Goal: Task Accomplishment & Management: Complete application form

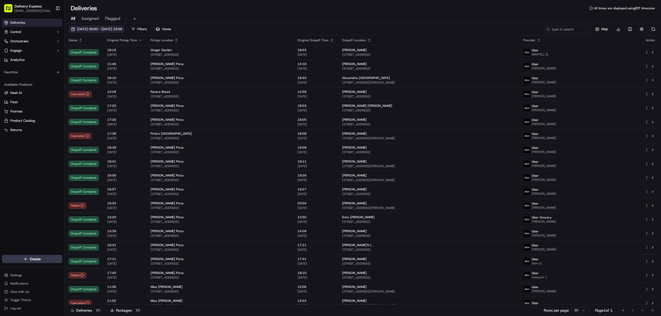
click at [71, 28] on button "[DATE] 00:00 - [DATE] 23:59" at bounding box center [97, 29] width 56 height 7
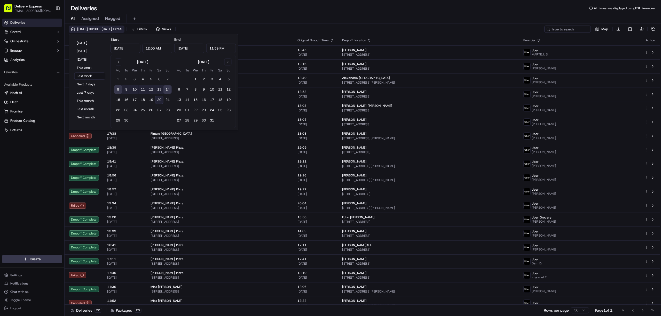
click at [74, 27] on button "[DATE] 00:00 - [DATE] 23:59" at bounding box center [97, 29] width 56 height 7
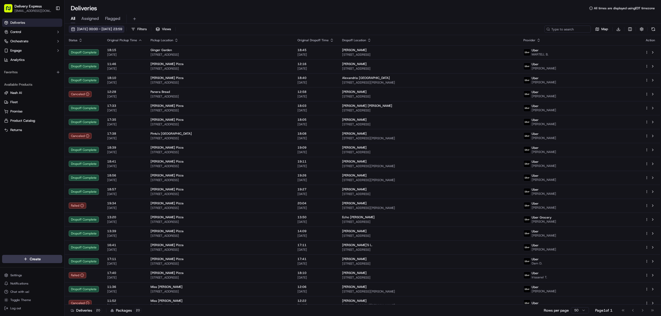
click at [73, 30] on button "[DATE] 00:00 - [DATE] 23:59" at bounding box center [97, 29] width 56 height 7
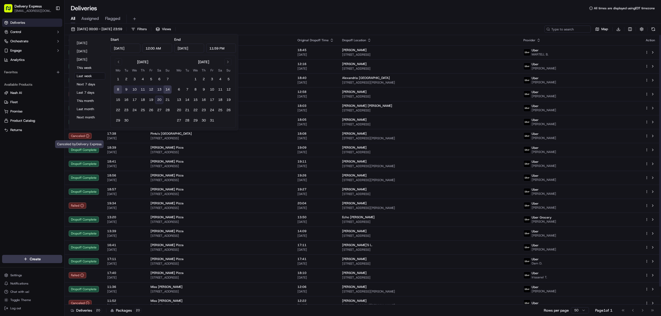
click at [29, 157] on div "Deliveries Control Orchestrate Engage Analytics Favorites Available Products [P…" at bounding box center [32, 134] width 64 height 235
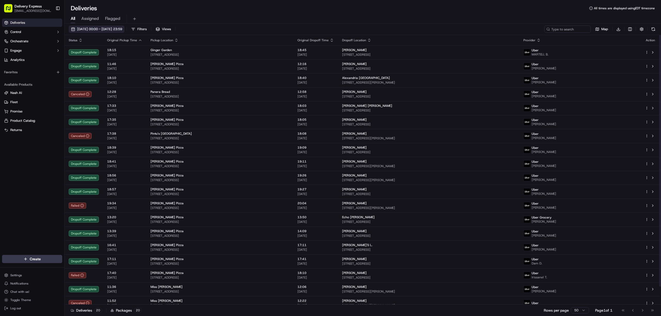
click at [72, 30] on button "[DATE] 00:00 - [DATE] 23:59" at bounding box center [97, 29] width 56 height 7
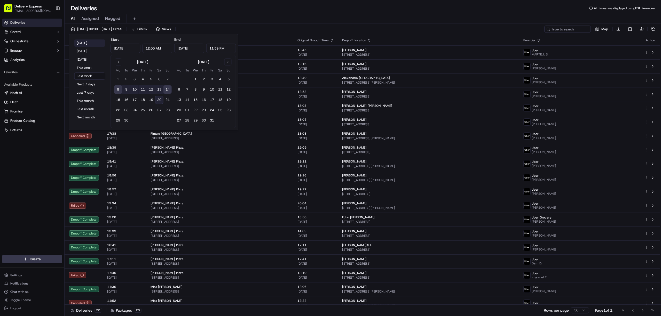
click at [82, 45] on button "[DATE]" at bounding box center [89, 43] width 31 height 7
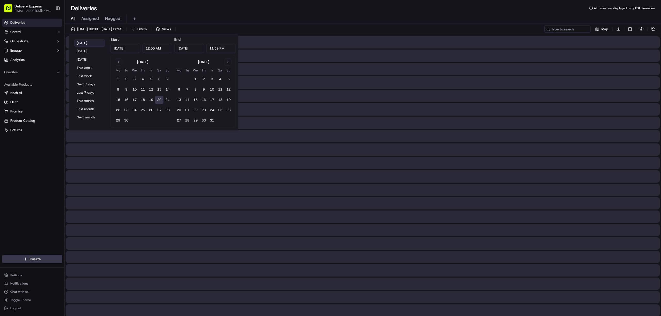
type input "[DATE]"
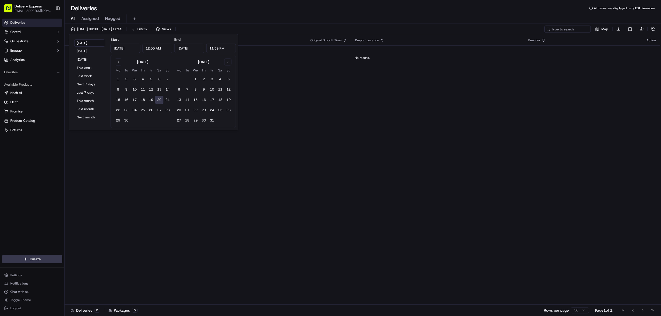
click at [295, 15] on div "All Assigned Flagged" at bounding box center [363, 18] width 597 height 9
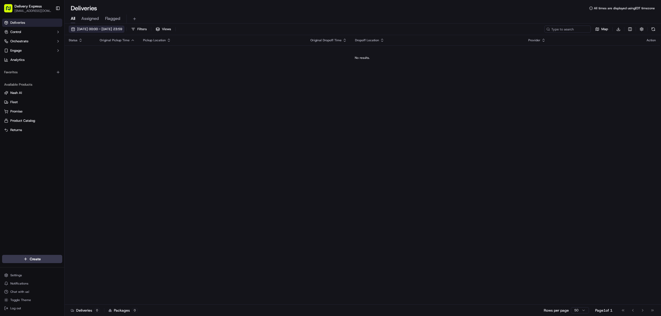
click at [72, 29] on button "[DATE] 00:00 - [DATE] 23:59" at bounding box center [97, 29] width 56 height 7
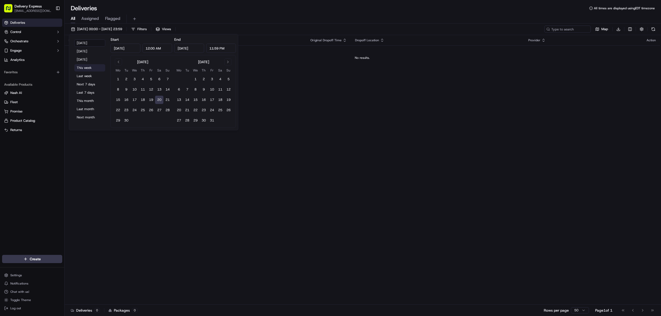
click at [82, 65] on button "This week" at bounding box center [89, 67] width 31 height 7
type input "[DATE]"
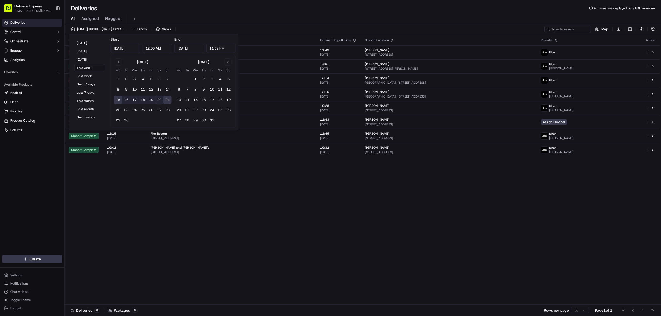
click at [272, 14] on div "All Assigned Flagged" at bounding box center [363, 17] width 597 height 11
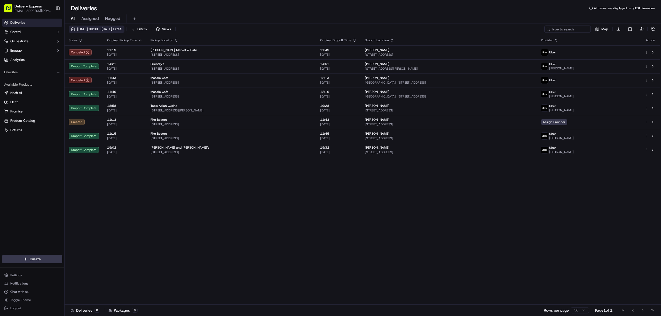
click at [73, 29] on button "[DATE] 00:00 - [DATE] 23:59" at bounding box center [97, 29] width 56 height 7
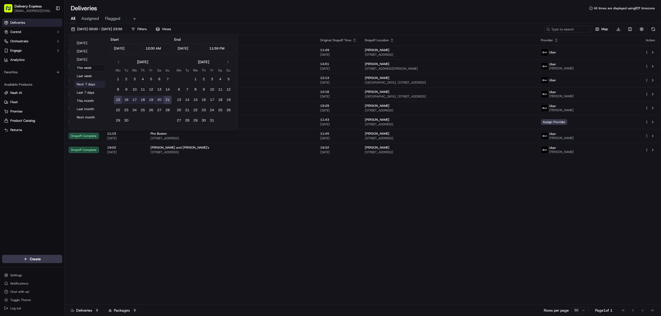
click at [87, 84] on button "Next 7 days" at bounding box center [89, 84] width 31 height 7
type input "[DATE]"
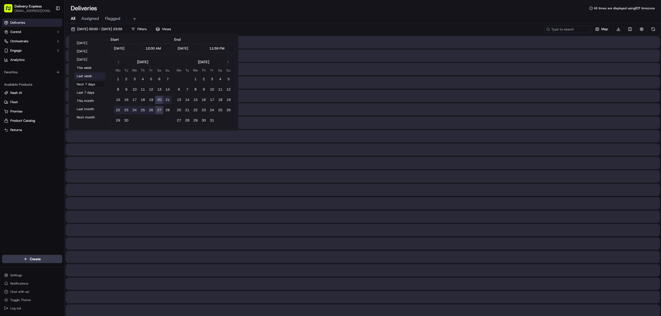
click at [86, 77] on button "Last week" at bounding box center [89, 76] width 31 height 7
type input "[DATE]"
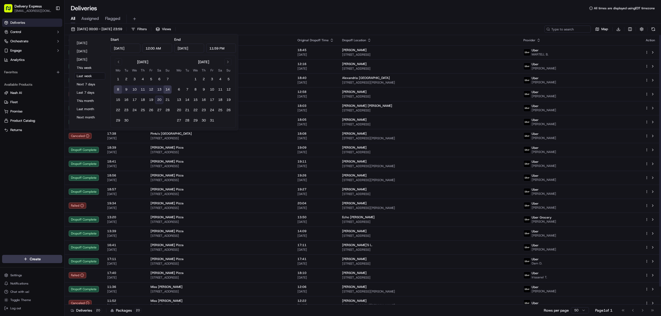
click at [303, 26] on div "[DATE] 00:00 - [DATE] 23:59 Filters Views Map Download" at bounding box center [363, 31] width 597 height 10
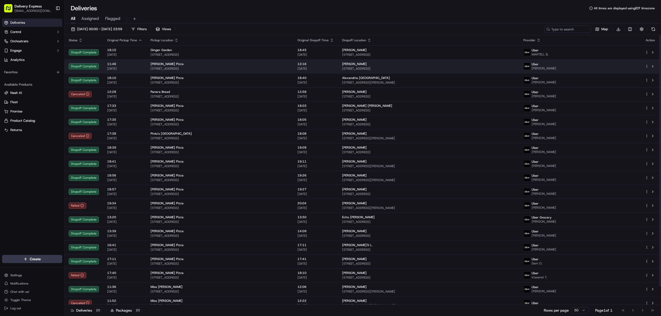
click at [646, 65] on html "Delivery Express [EMAIL_ADDRESS][DOMAIN_NAME] Toggle Sidebar Deliveries Control…" at bounding box center [330, 158] width 661 height 316
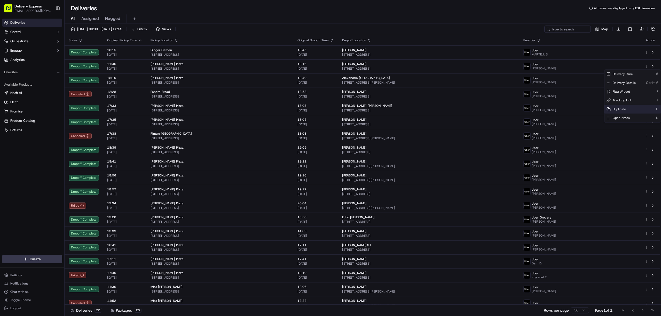
click at [628, 109] on div "Duplicate D" at bounding box center [633, 109] width 56 height 9
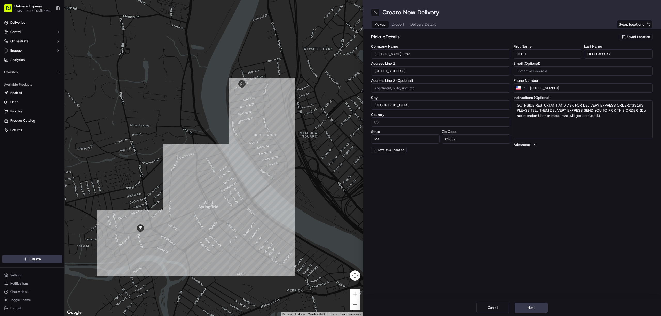
drag, startPoint x: 601, startPoint y: 54, endPoint x: 612, endPoint y: 52, distance: 10.8
click at [612, 52] on input "ORDER#33193" at bounding box center [618, 53] width 69 height 9
type input "ORDER#"
drag, startPoint x: 631, startPoint y: 105, endPoint x: 642, endPoint y: 105, distance: 10.6
click at [642, 105] on textarea "GO INSIDE RESTURTANT AND ASK FOR DELIVERY EXPRESS ORDER#33193 PLEASE TELL THEM …" at bounding box center [583, 119] width 139 height 39
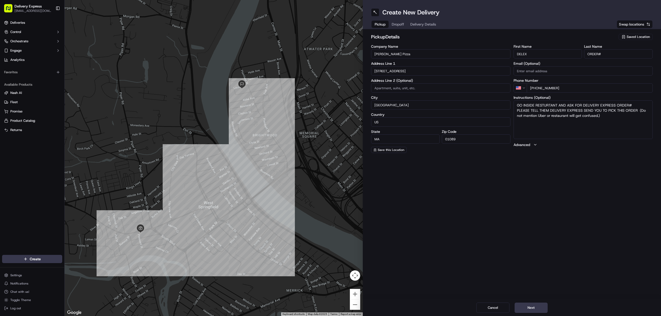
type textarea "GO INSIDE RESTURTANT AND ASK FOR DELIVERY EXPRESS ORDER# PLEASE TELL THEM DELIV…"
click at [603, 56] on input "ORDER#" at bounding box center [618, 53] width 69 height 9
paste input "33273"
type input "ORDER#33273"
click at [630, 104] on textarea "GO INSIDE RESTURTANT AND ASK FOR DELIVERY EXPRESS ORDER# PLEASE TELL THEM DELIV…" at bounding box center [583, 119] width 139 height 39
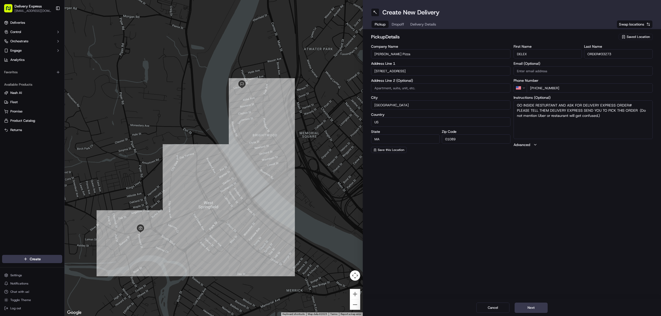
paste textarea "33273"
type textarea "GO INSIDE RESTURTANT AND ASK FOR DELIVERY EXPRESS ORDER#33273 PLEASE TELL THEM …"
click at [397, 23] on span "Dropoff" at bounding box center [398, 24] width 12 height 5
click at [542, 55] on input "Shannon" at bounding box center [548, 53] width 69 height 9
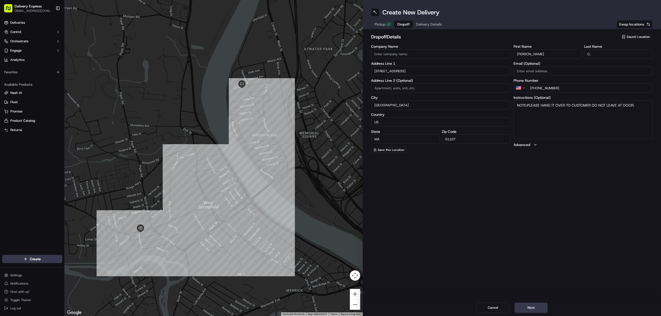
click at [542, 55] on input "Shannon" at bounding box center [548, 53] width 69 height 9
click at [617, 56] on input "C." at bounding box center [618, 53] width 69 height 9
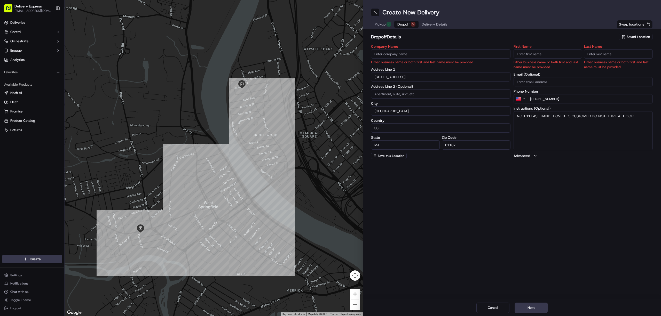
click at [401, 78] on input "27 Laurel St" at bounding box center [440, 76] width 139 height 9
paste input "207) 451-7004"
type input "207) 451-7004"
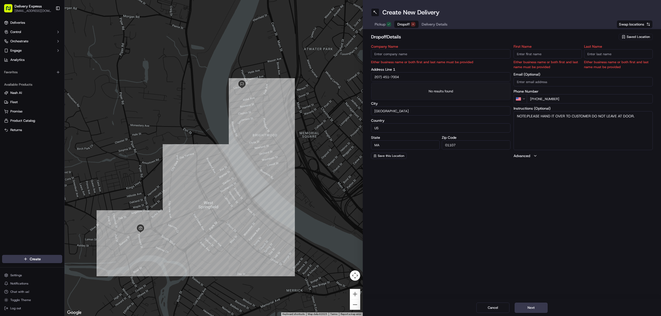
click at [401, 78] on input "207) 451-7004" at bounding box center [440, 76] width 139 height 9
click at [525, 56] on input "First Name" at bounding box center [548, 53] width 69 height 9
paste input "[PERSON_NAME]"
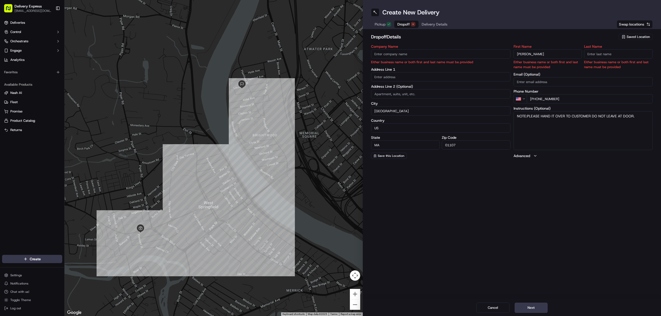
drag, startPoint x: 529, startPoint y: 53, endPoint x: 539, endPoint y: 55, distance: 10.0
click at [539, 55] on input "[PERSON_NAME]" at bounding box center [548, 53] width 69 height 9
type input "[PERSON_NAME]"
click at [594, 55] on input "Last Name" at bounding box center [618, 53] width 69 height 9
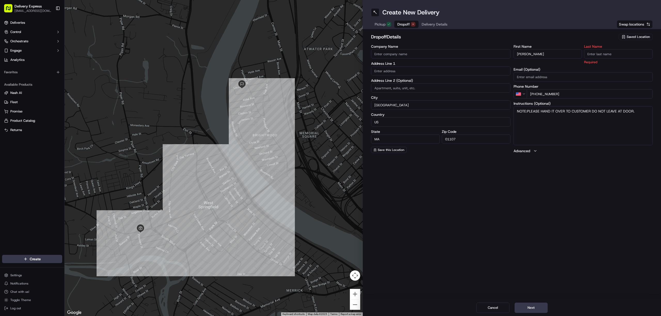
paste input "P."
type input "P."
click at [392, 73] on input "text" at bounding box center [440, 70] width 139 height 9
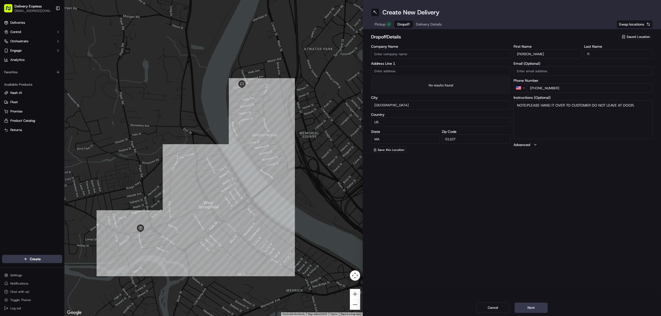
paste input "1139 Westfield St, Apt 40, West Springfield, 01089"
click at [418, 81] on div "1139 Westfield St apt 40, West Springfield, MA 01089" at bounding box center [440, 82] width 137 height 8
type input "[STREET_ADDRESS]"
type input "40"
type input "West Springfield"
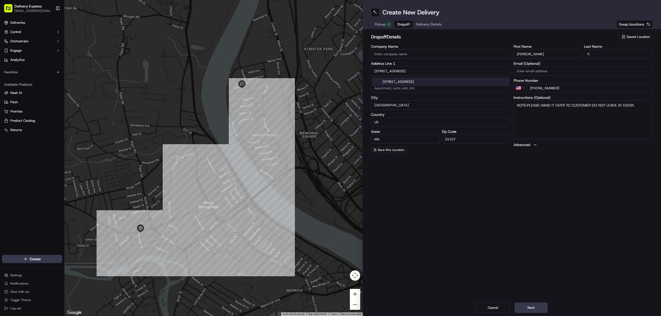
type input "United States"
type input "01089"
type input "1139 Westfield Street"
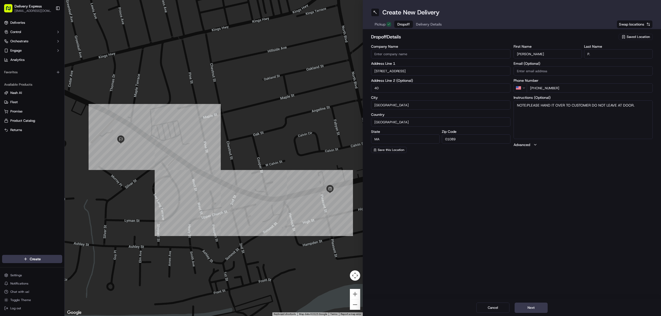
click at [426, 22] on span "Delivery Details" at bounding box center [429, 24] width 26 height 5
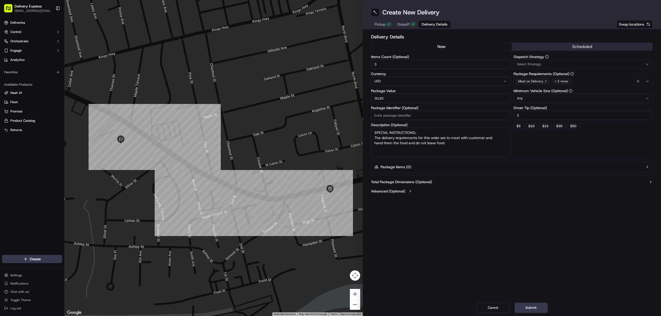
click at [394, 97] on input "30.93" at bounding box center [440, 98] width 139 height 9
paste input "31.07"
type input "31.07"
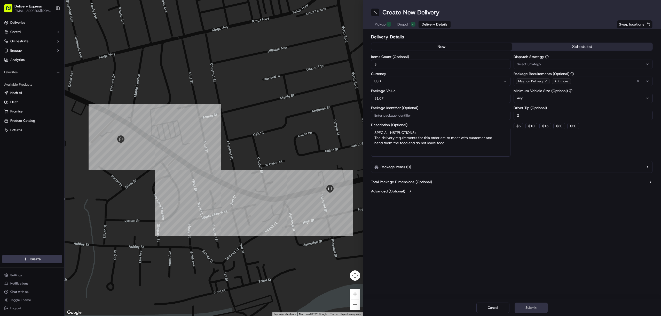
click at [540, 307] on button "Submit" at bounding box center [531, 308] width 33 height 10
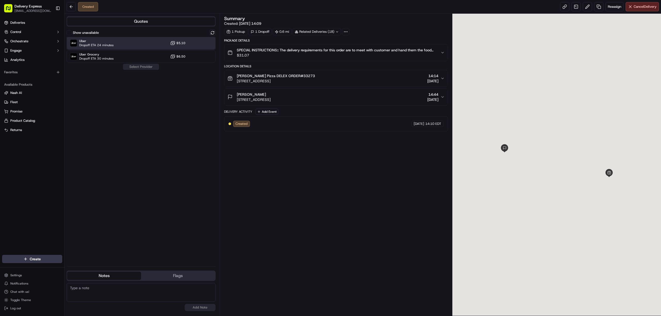
click at [136, 41] on div "Uber Dropoff ETA 24 minutes $5.10" at bounding box center [141, 43] width 149 height 12
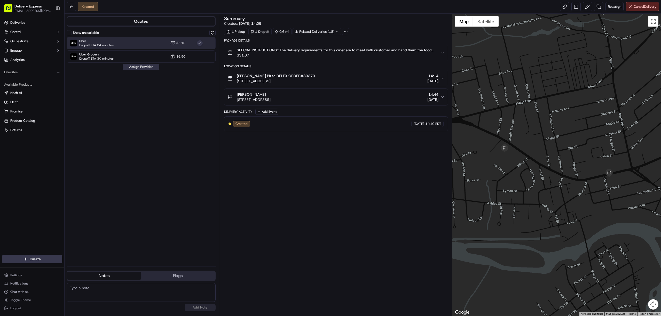
click at [136, 64] on button "Assign Provider" at bounding box center [141, 67] width 37 height 6
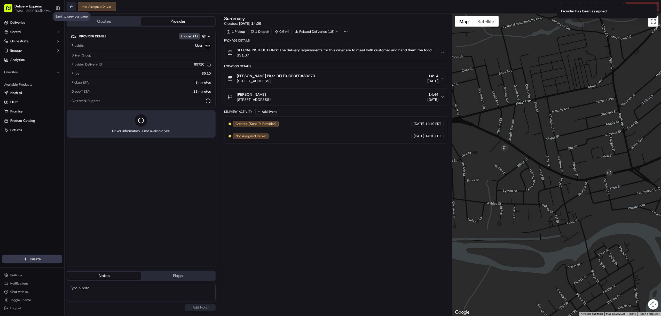
click at [70, 6] on button at bounding box center [71, 6] width 9 height 9
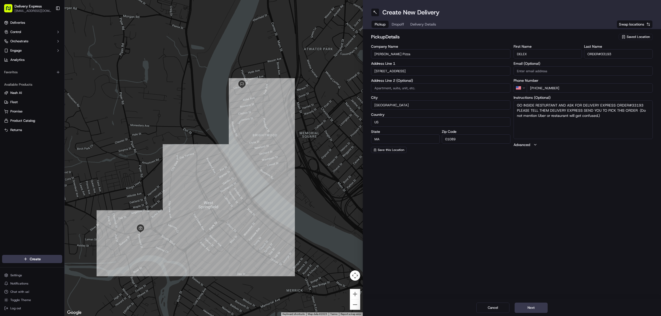
click at [20, 18] on div "Deliveries Control Orchestrate Engage Analytics" at bounding box center [32, 42] width 64 height 50
click at [20, 21] on span "Deliveries" at bounding box center [17, 22] width 15 height 5
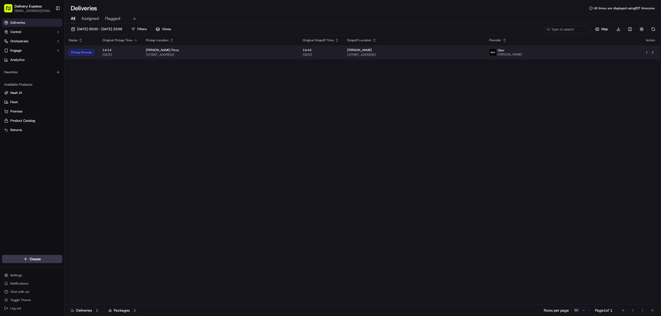
click at [294, 56] on span "[STREET_ADDRESS]" at bounding box center [220, 55] width 149 height 4
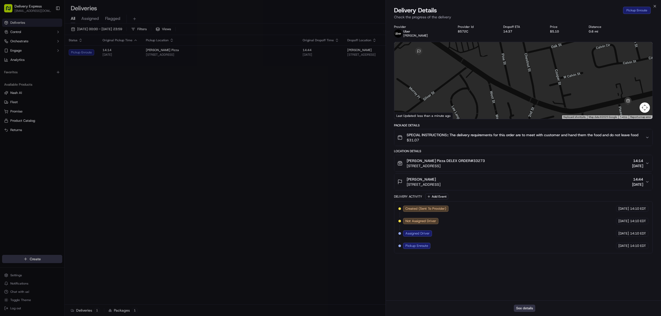
click at [527, 310] on button "See details" at bounding box center [524, 308] width 21 height 7
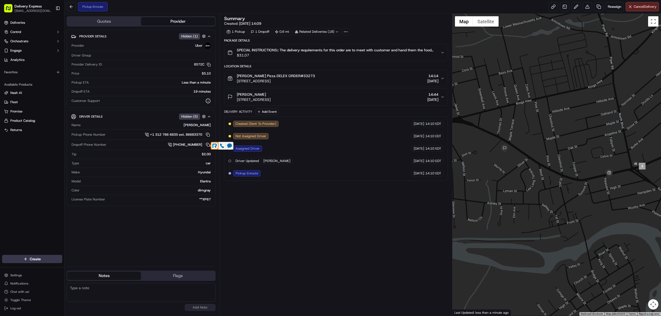
click at [229, 145] on icon at bounding box center [229, 146] width 5 height 4
